Goal: Find specific page/section: Find specific page/section

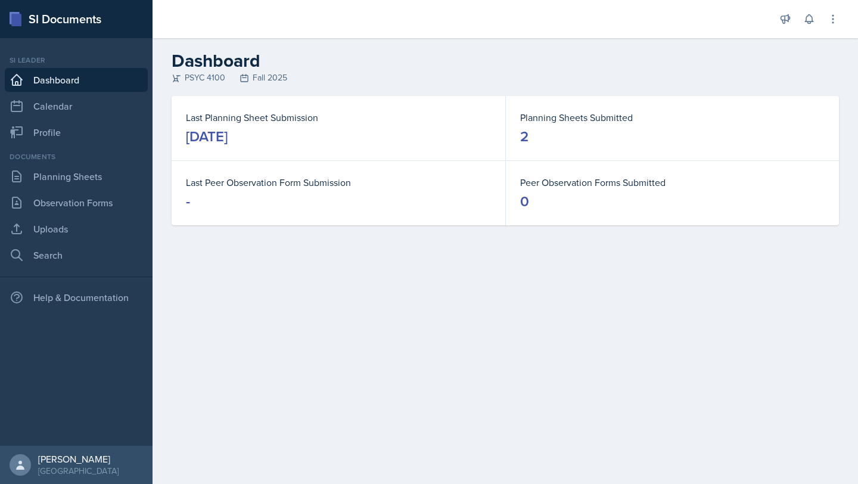
click at [28, 160] on div "Documents" at bounding box center [76, 156] width 143 height 11
click at [40, 175] on link "Planning Sheets" at bounding box center [76, 177] width 143 height 24
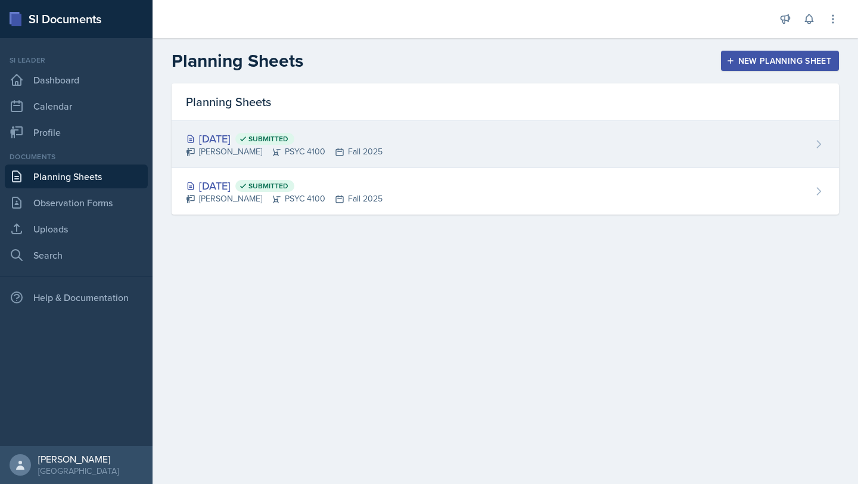
click at [416, 141] on div "[DATE] Submitted [PERSON_NAME] PSYC 4100 Fall 2025" at bounding box center [506, 144] width 668 height 47
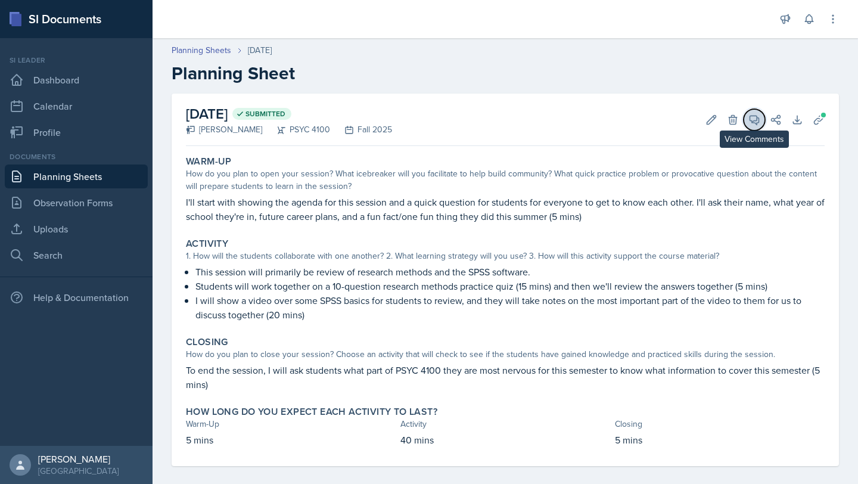
click at [749, 120] on icon at bounding box center [755, 120] width 12 height 12
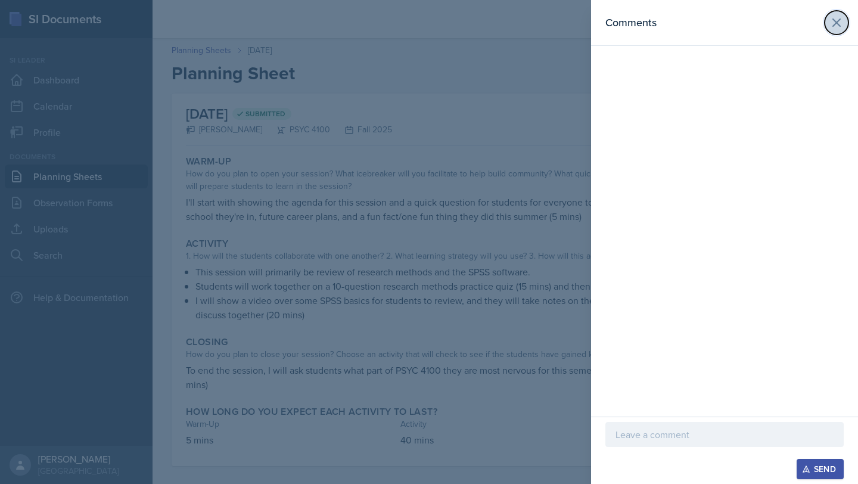
click at [835, 26] on icon at bounding box center [837, 22] width 14 height 14
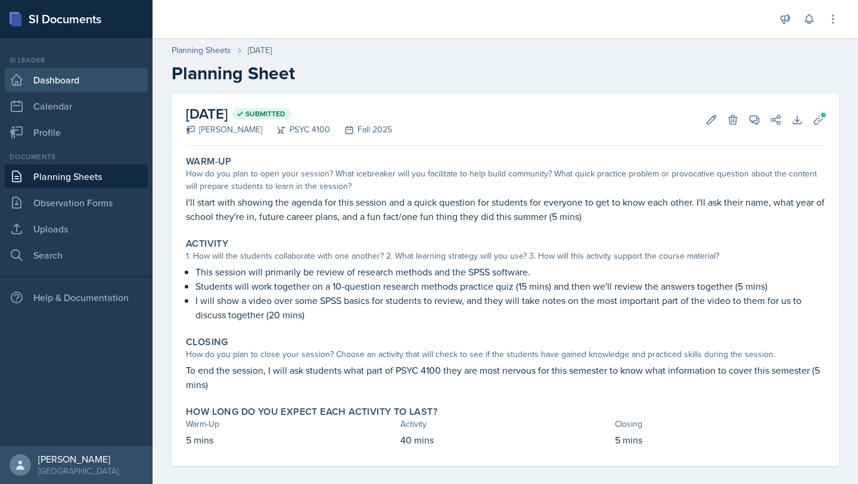
click at [81, 70] on link "Dashboard" at bounding box center [76, 80] width 143 height 24
